Goal: Information Seeking & Learning: Learn about a topic

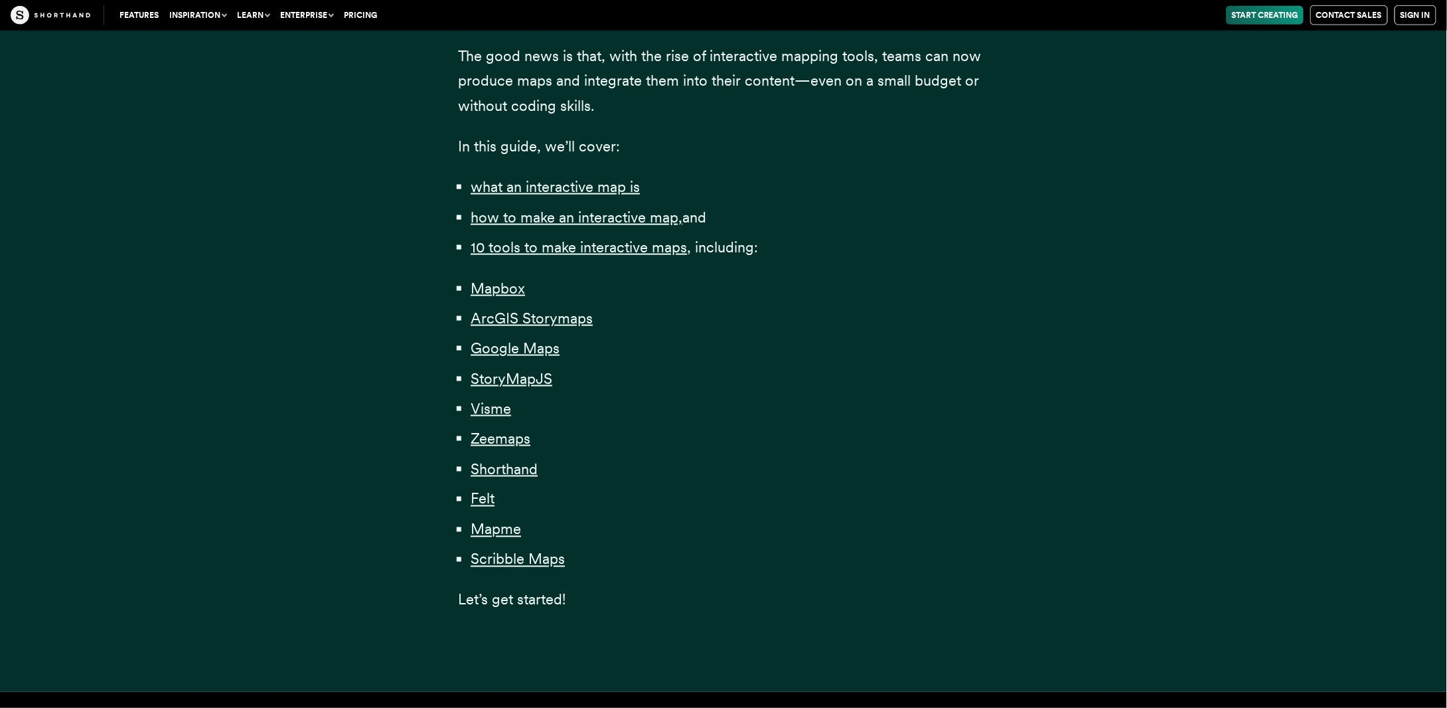
scroll to position [796, 0]
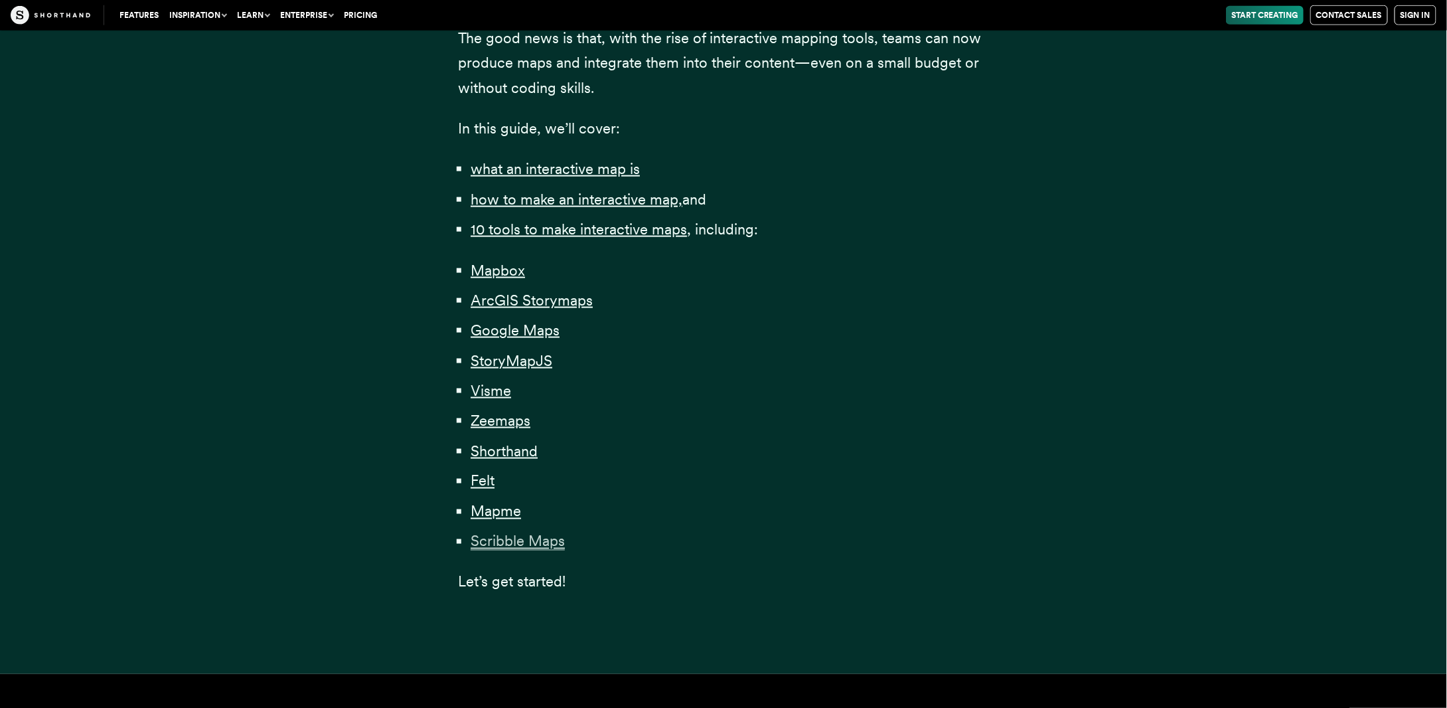
click at [508, 544] on span "Scribble Maps" at bounding box center [518, 541] width 94 height 18
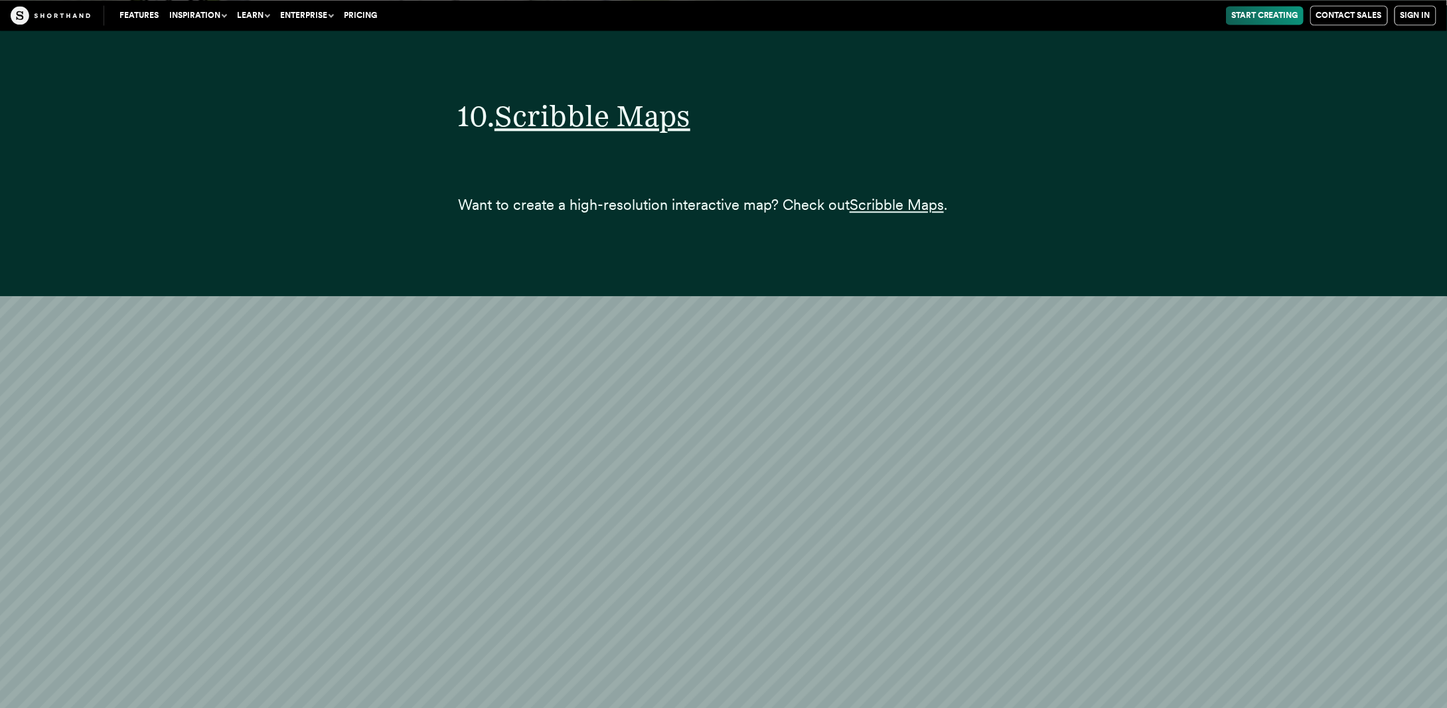
scroll to position [34569, 0]
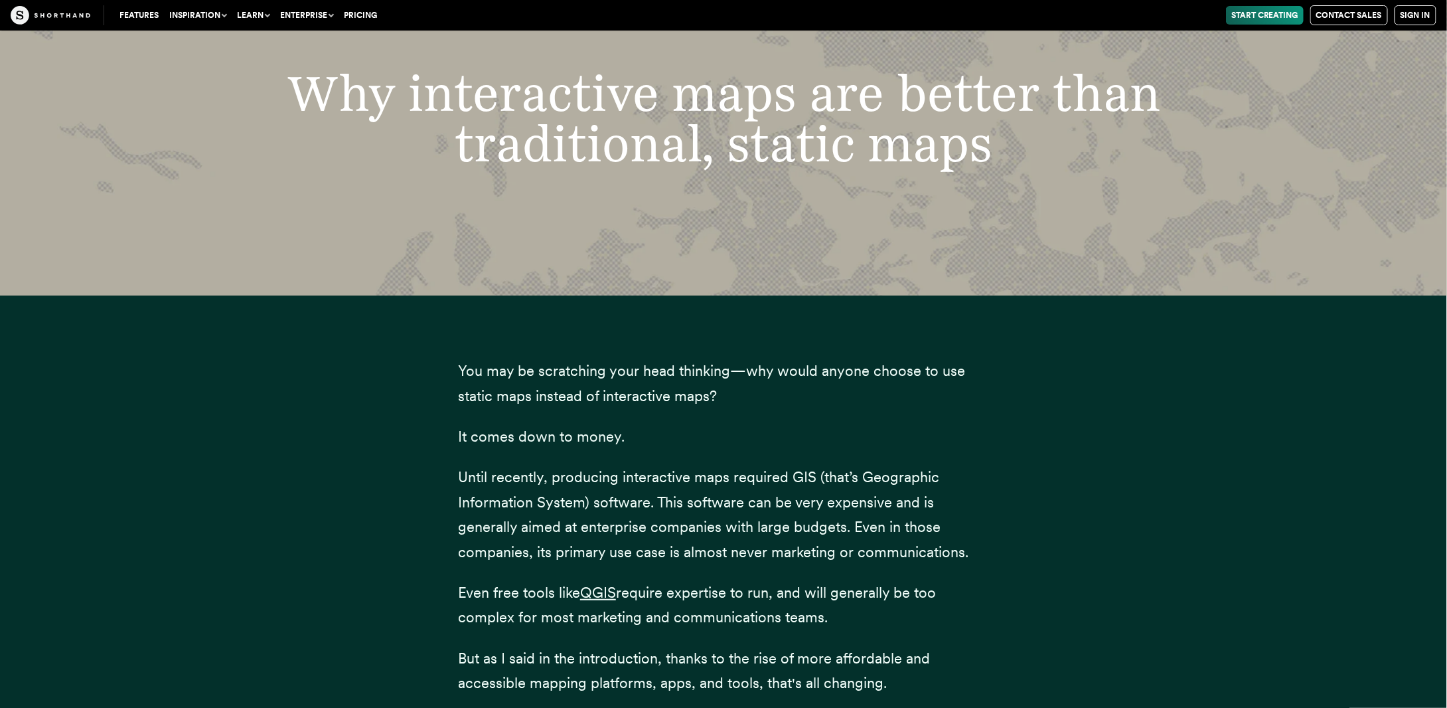
scroll to position [796, 0]
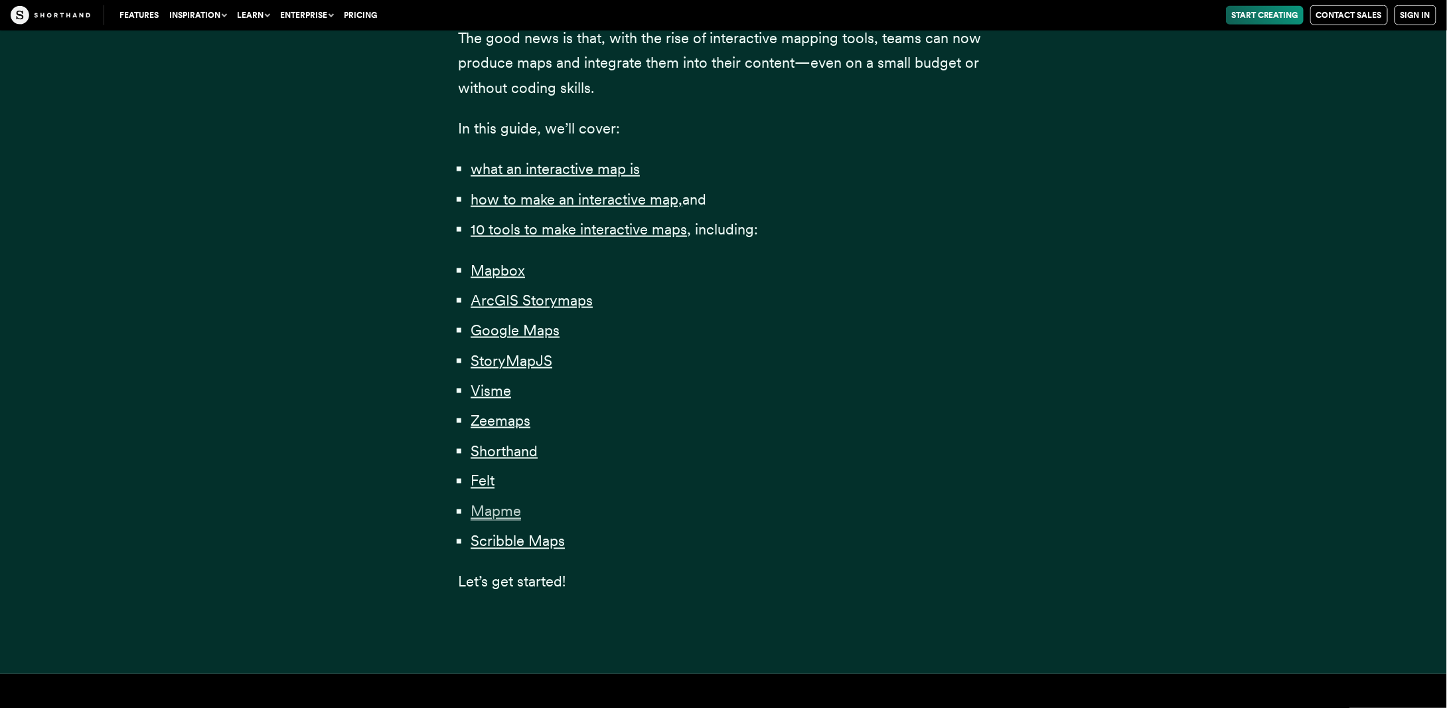
click at [485, 510] on span "Mapme" at bounding box center [496, 511] width 50 height 18
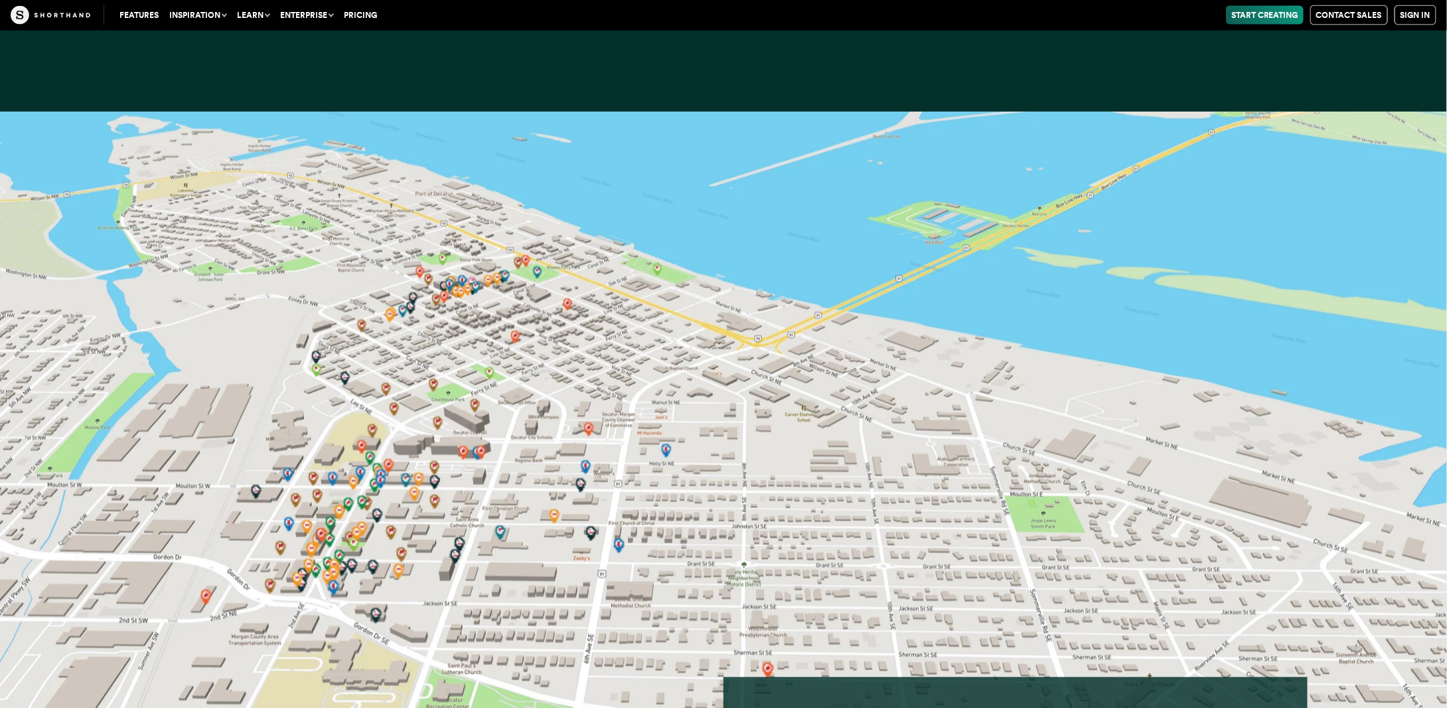
scroll to position [31407, 0]
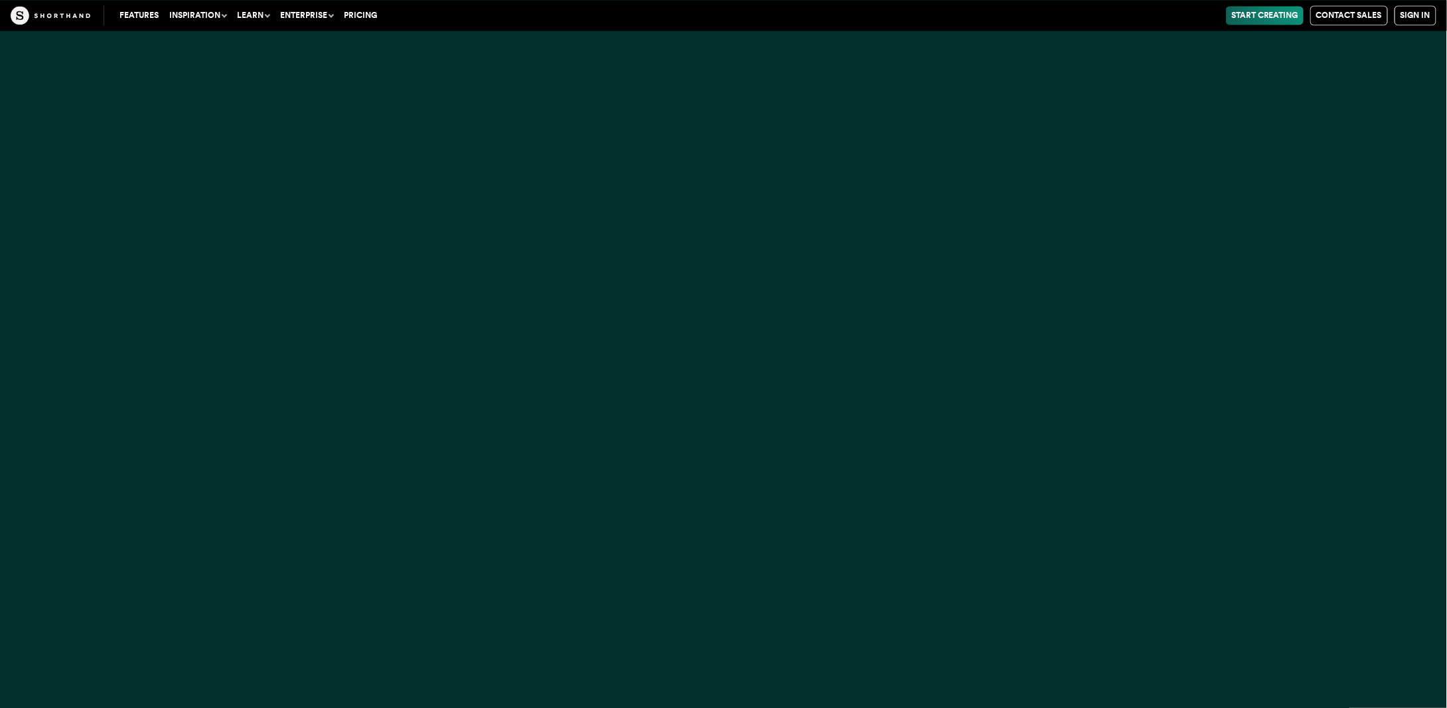
scroll to position [796, 0]
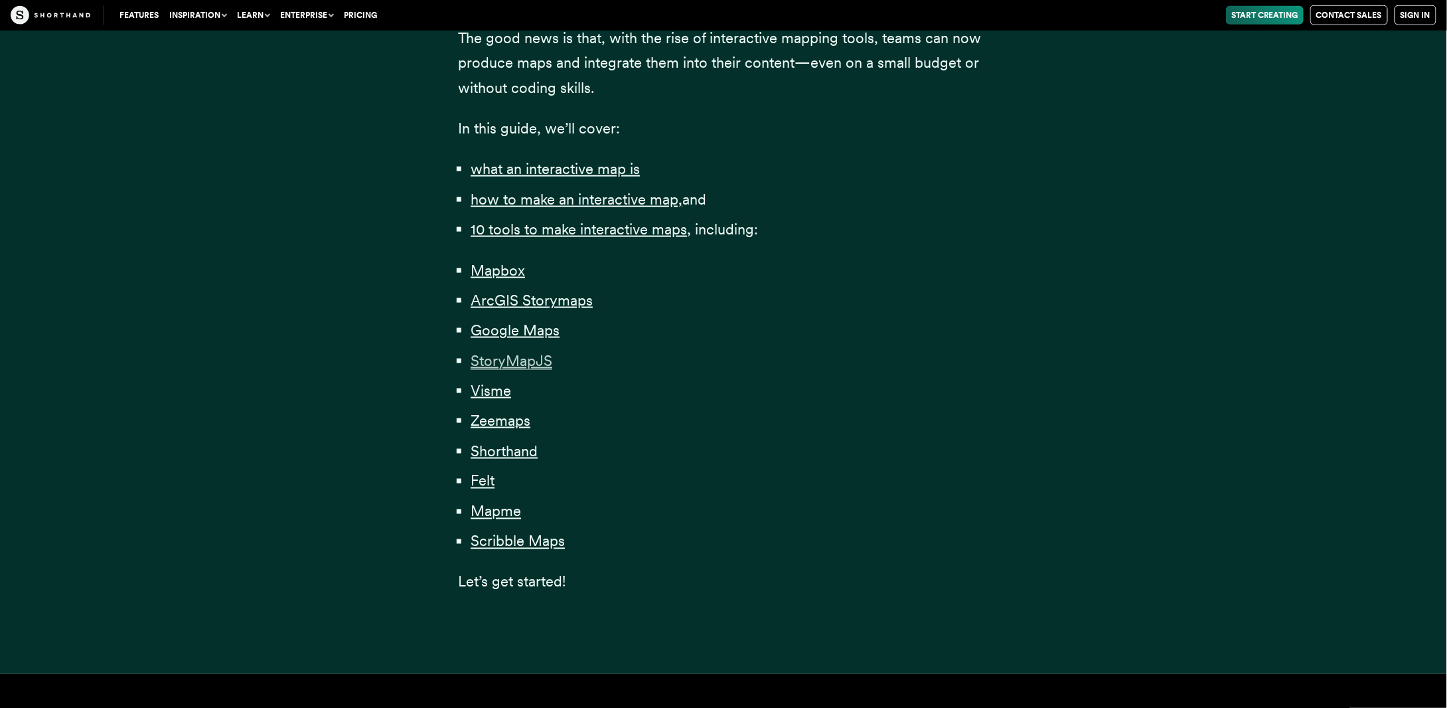
click at [502, 364] on span "StoryMapJS" at bounding box center [512, 361] width 82 height 18
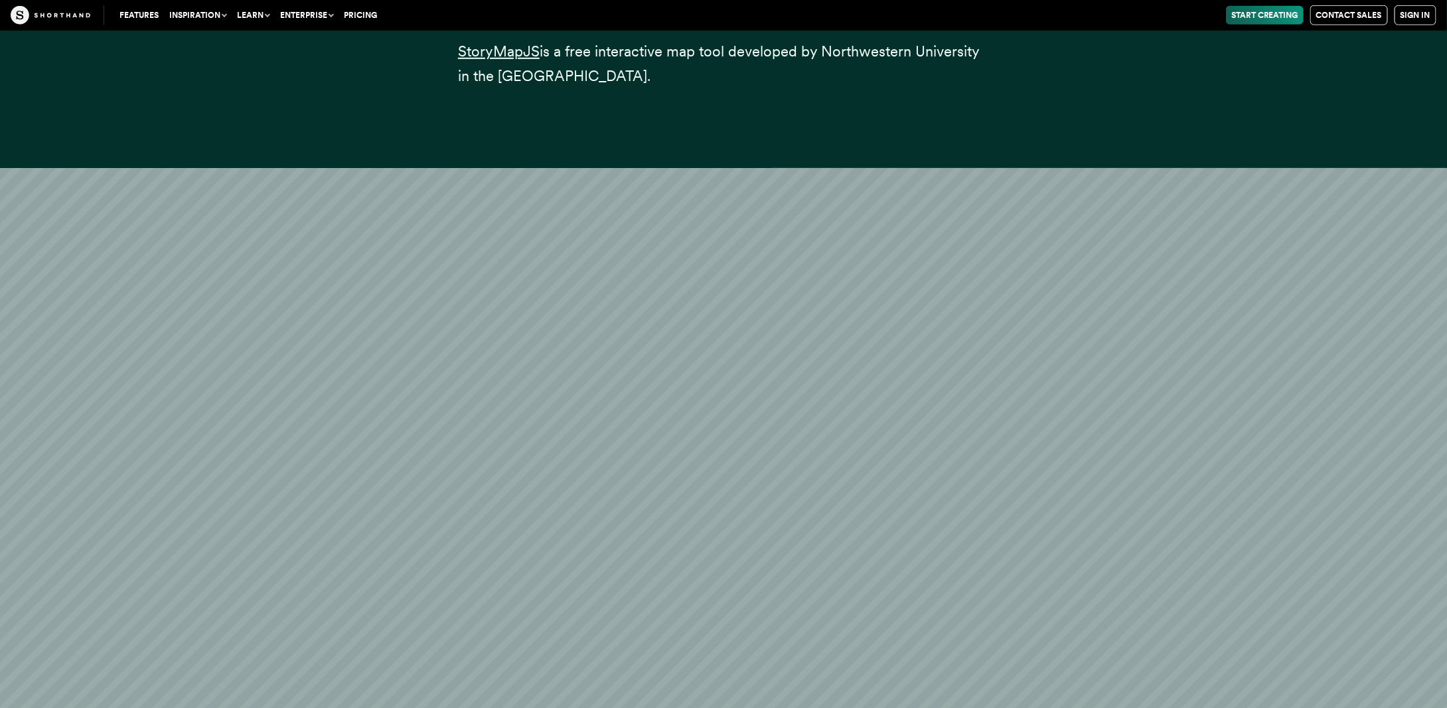
scroll to position [15709, 0]
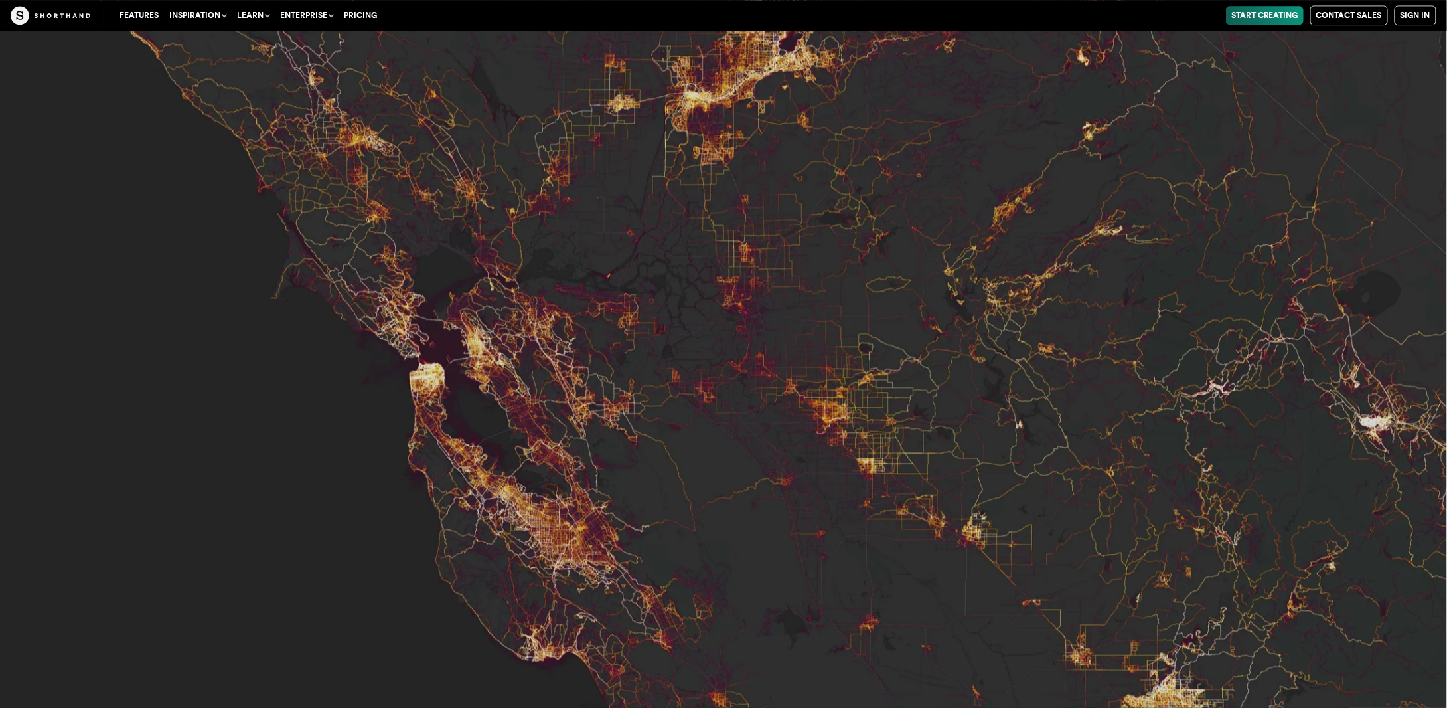
scroll to position [4163, 0]
